Goal: Navigation & Orientation: Find specific page/section

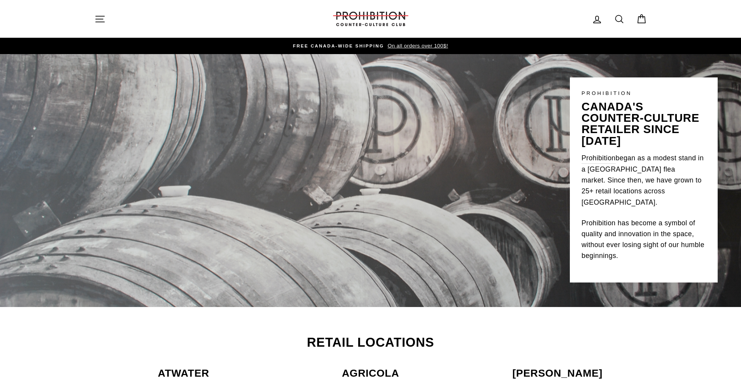
click at [105, 19] on icon "button" at bounding box center [100, 19] width 11 height 11
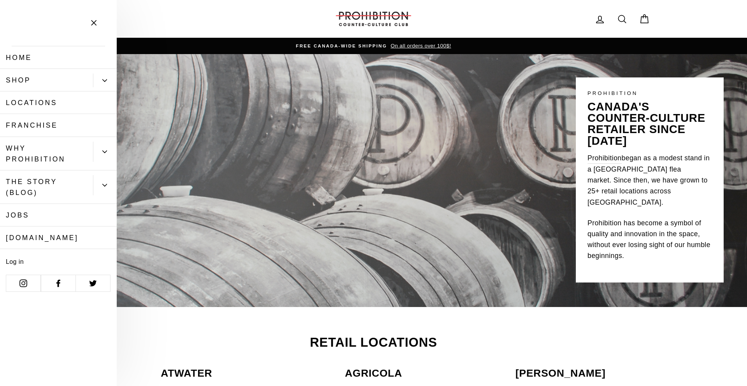
click at [34, 80] on link "Shop" at bounding box center [46, 80] width 93 height 23
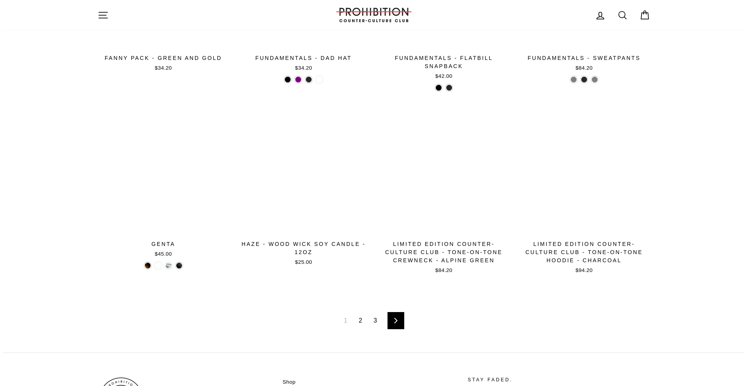
scroll to position [1249, 0]
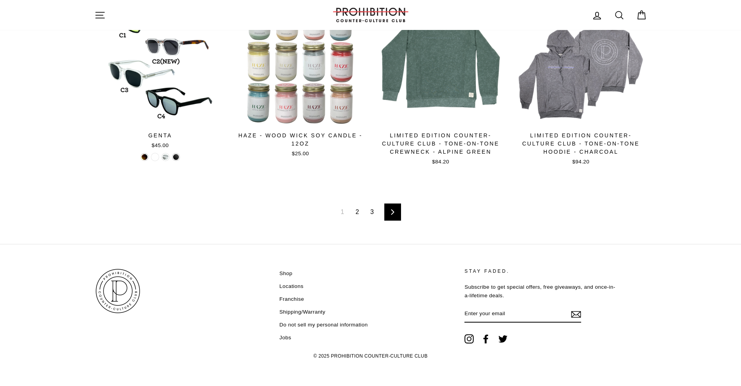
click at [361, 210] on link "2" at bounding box center [357, 212] width 13 height 12
